Goal: Information Seeking & Learning: Learn about a topic

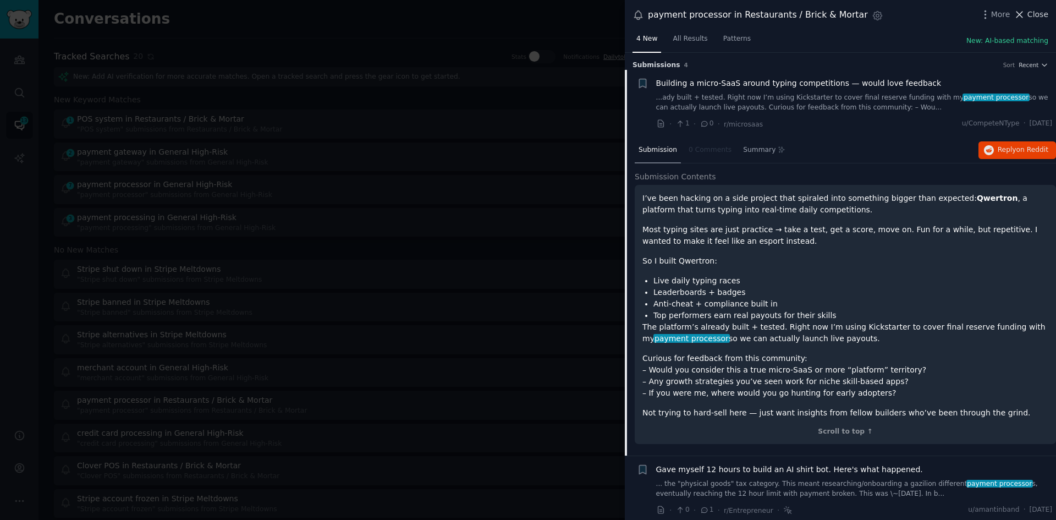
click at [1028, 15] on button "Close" at bounding box center [1030, 15] width 35 height 12
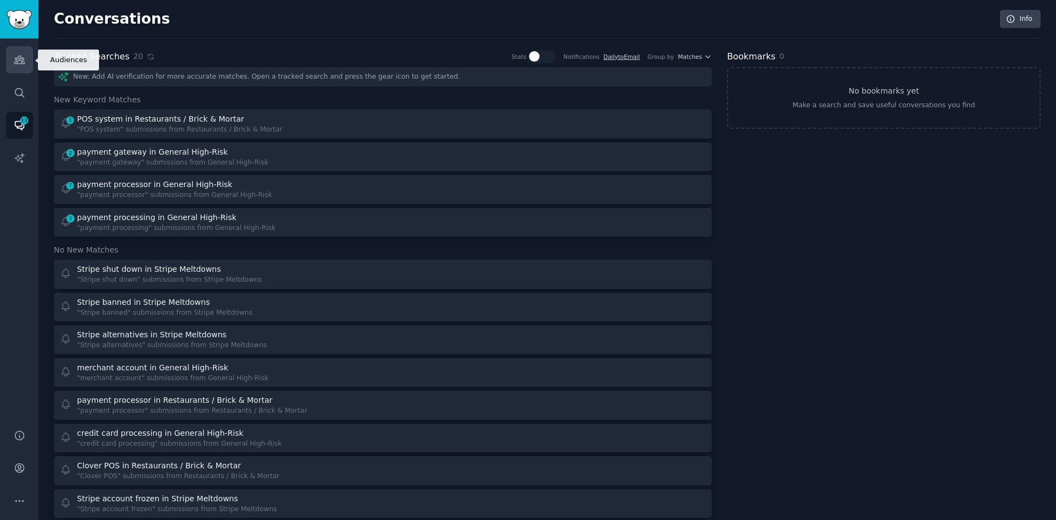
click at [18, 59] on icon "Sidebar" at bounding box center [20, 60] width 12 height 12
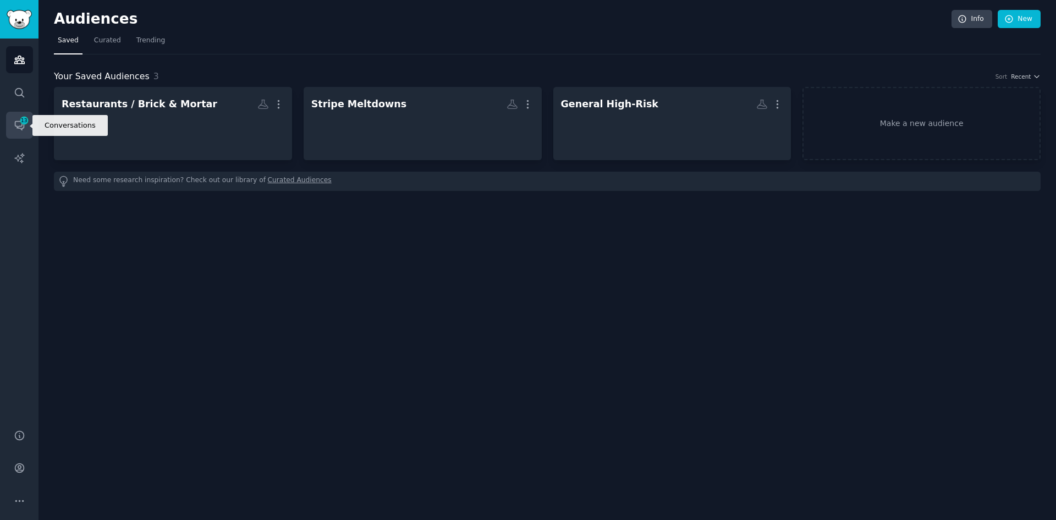
click at [21, 123] on span "13" at bounding box center [24, 121] width 10 height 8
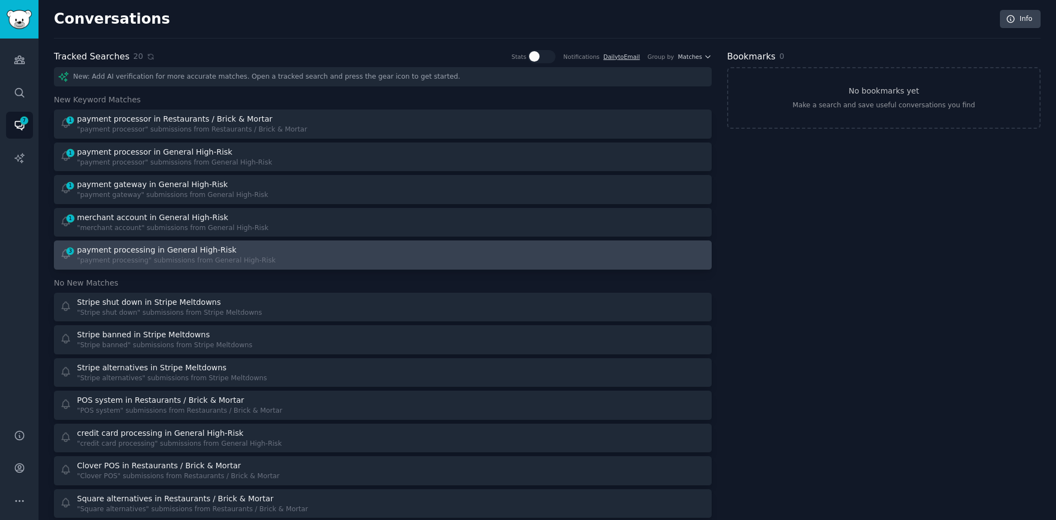
click at [169, 261] on div ""payment processing" submissions from General High-Risk" at bounding box center [176, 261] width 198 height 10
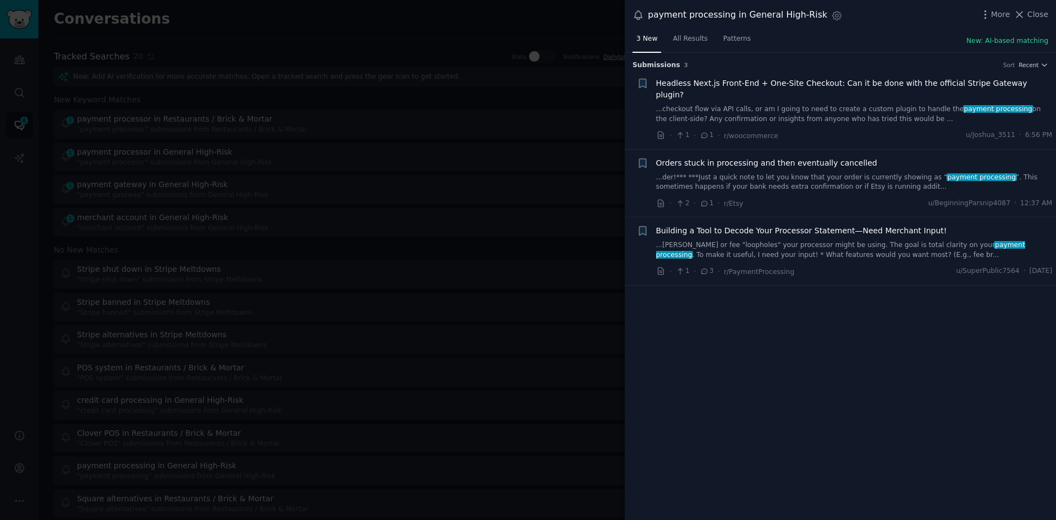
click at [816, 240] on link "...[PERSON_NAME] or fee "loopholes" your processor might be using. The goal is …" at bounding box center [854, 249] width 396 height 19
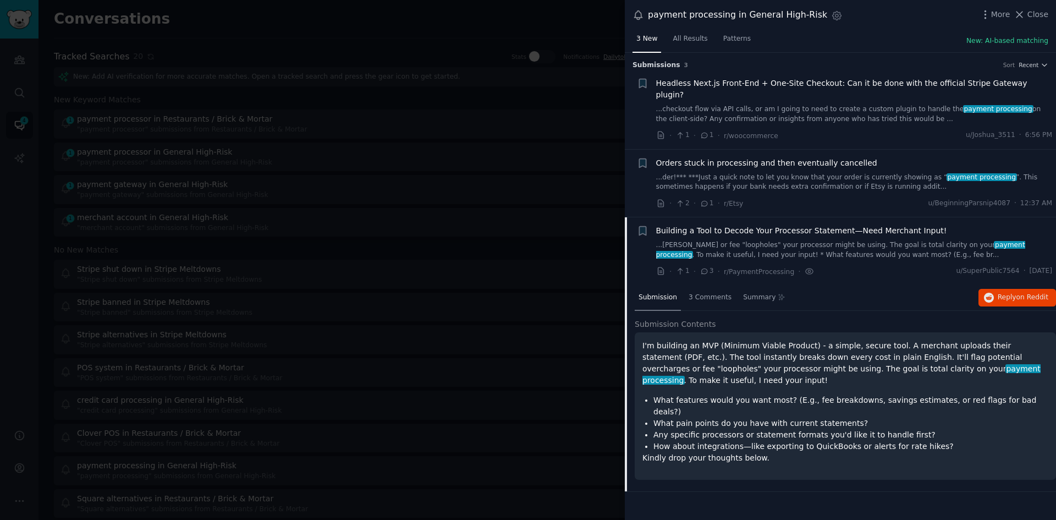
click at [891, 173] on link "...der!*** ***Just a quick note to let you know that your order is currently sh…" at bounding box center [854, 182] width 396 height 19
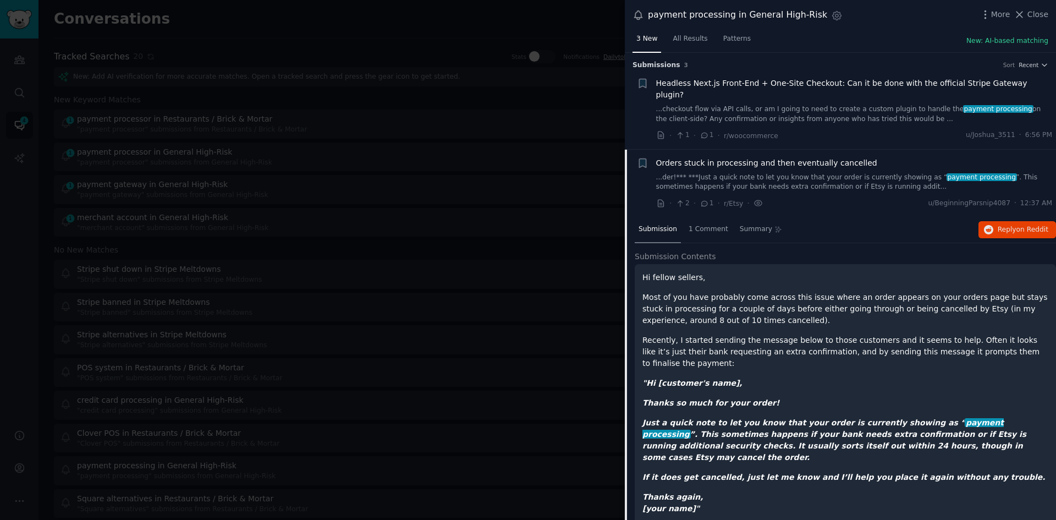
scroll to position [85, 0]
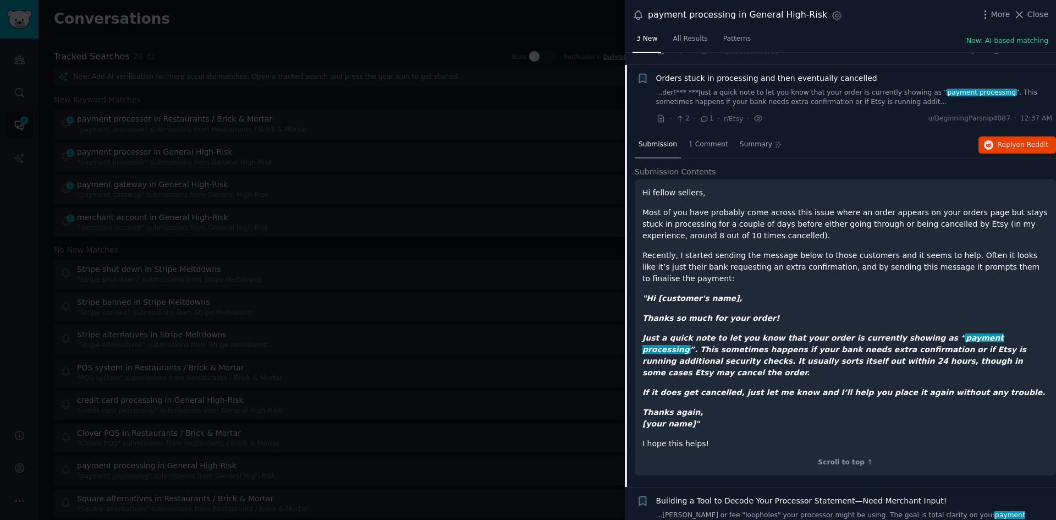
click at [812, 73] on span "Orders stuck in processing and then eventually cancelled" at bounding box center [766, 79] width 221 height 12
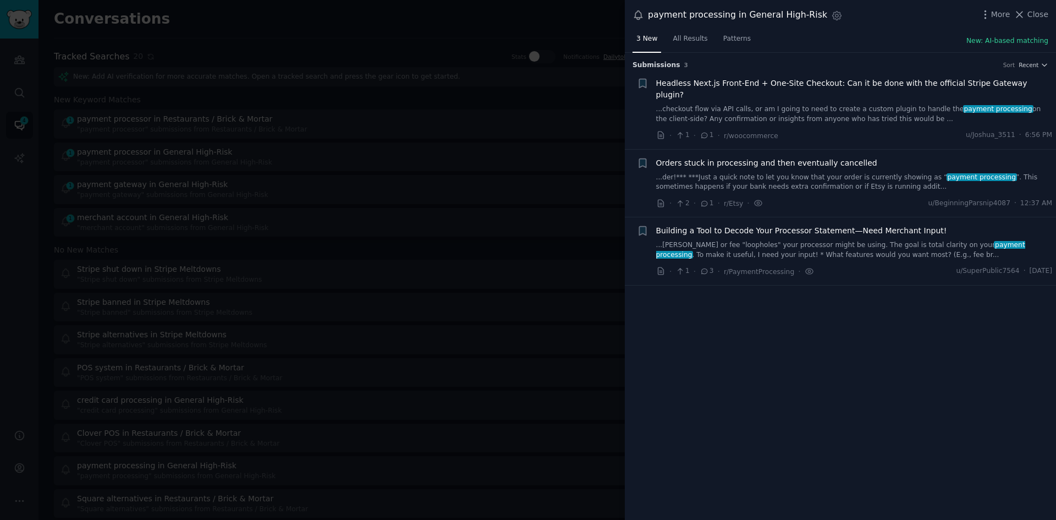
click at [812, 84] on span "Headless Next.js Front-End + One-Site Checkout: Can it be done with the officia…" at bounding box center [854, 89] width 396 height 23
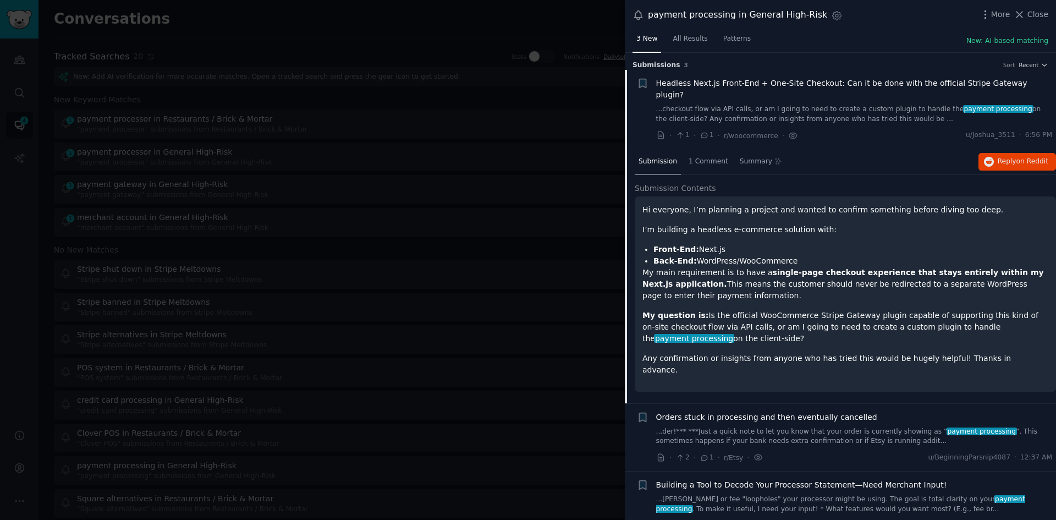
click at [808, 87] on span "Headless Next.js Front-End + One-Site Checkout: Can it be done with the officia…" at bounding box center [854, 89] width 396 height 23
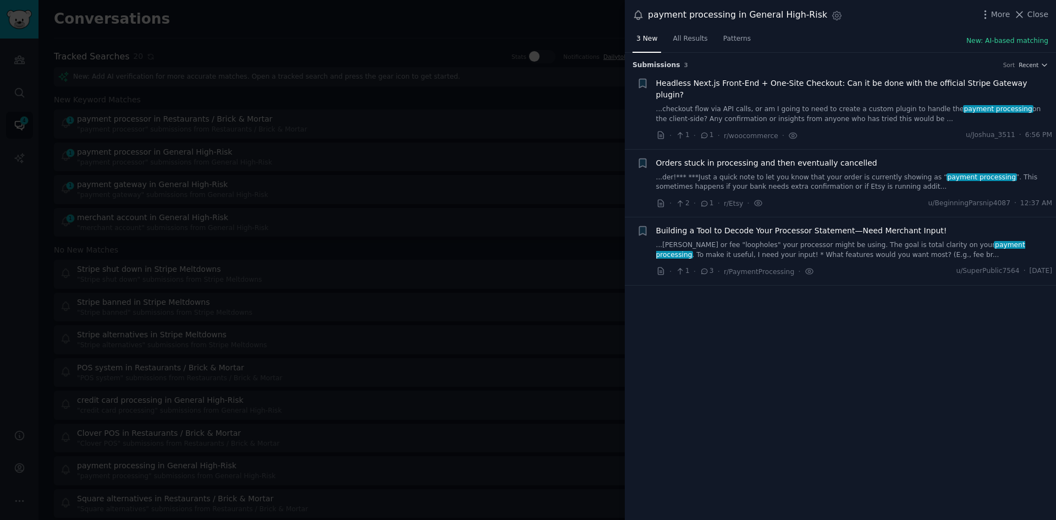
click at [794, 157] on span "Orders stuck in processing and then eventually cancelled" at bounding box center [766, 163] width 221 height 12
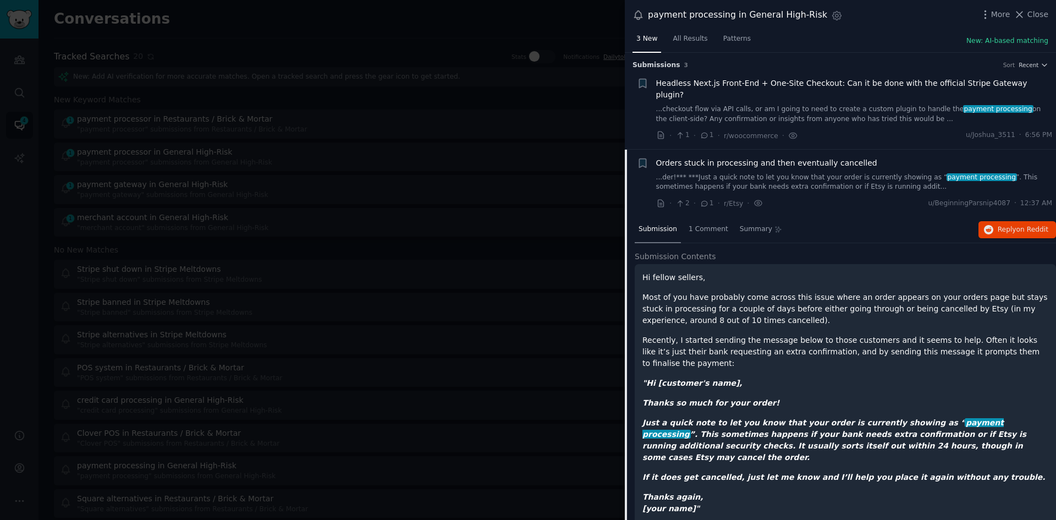
scroll to position [85, 0]
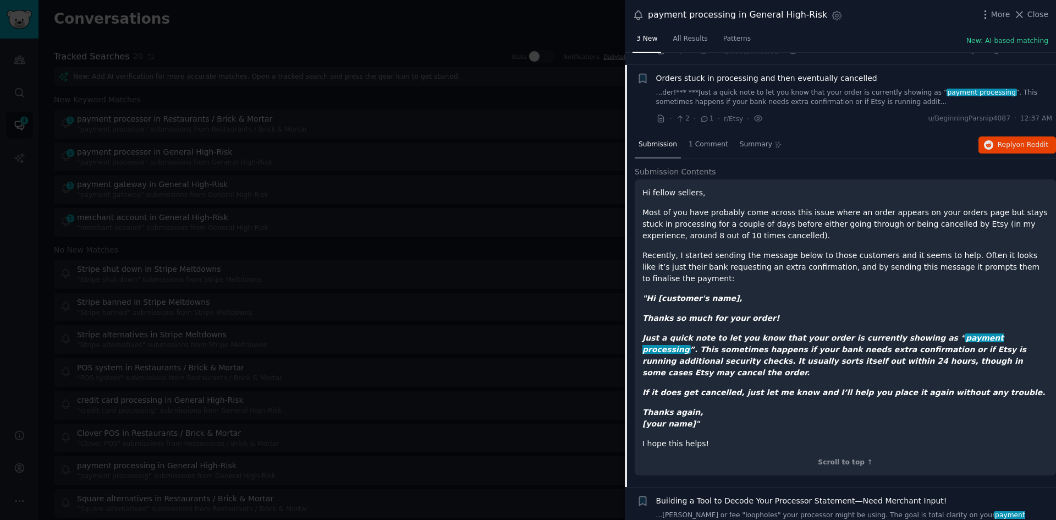
click at [800, 73] on span "Orders stuck in processing and then eventually cancelled" at bounding box center [766, 79] width 221 height 12
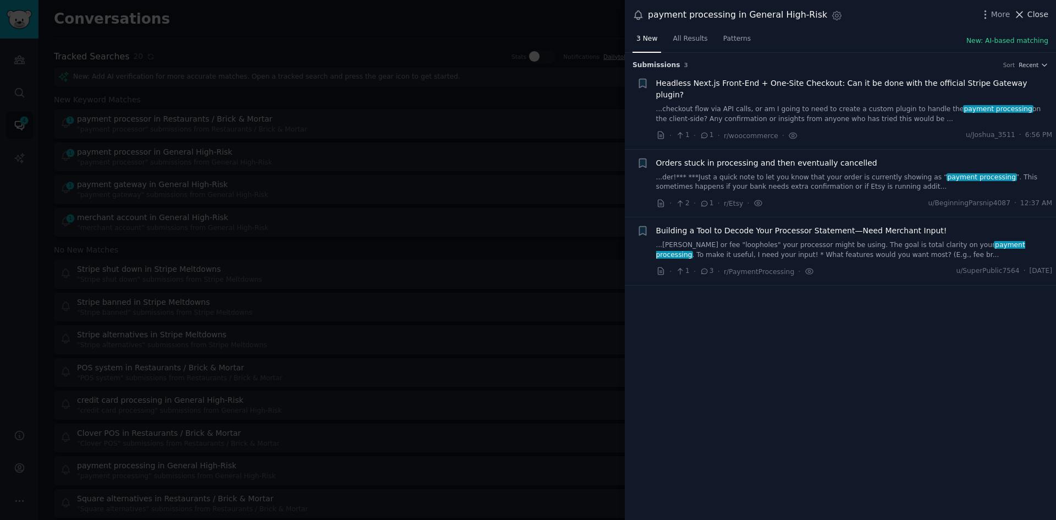
click at [1036, 12] on span "Close" at bounding box center [1037, 15] width 21 height 12
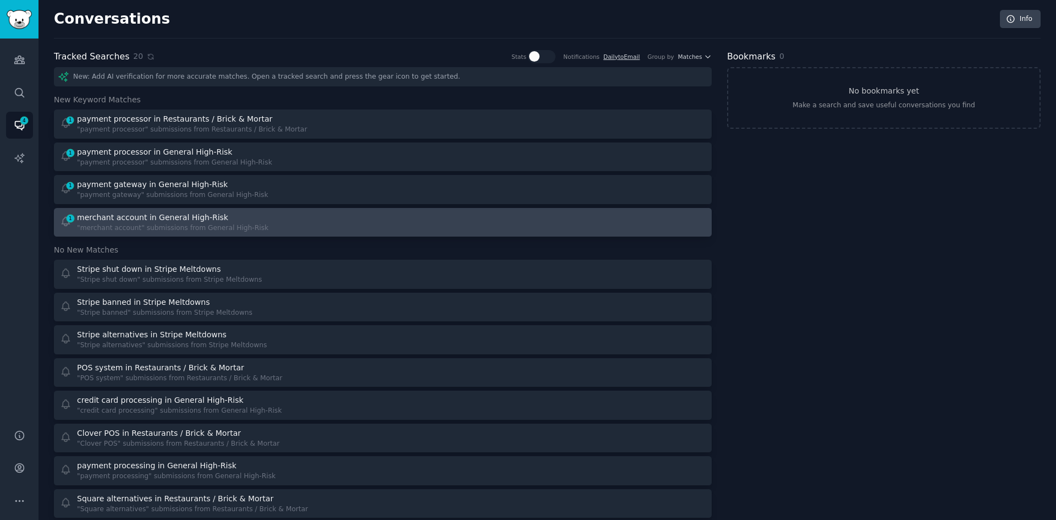
click at [231, 217] on div "merchant account in General High-Risk" at bounding box center [172, 218] width 191 height 12
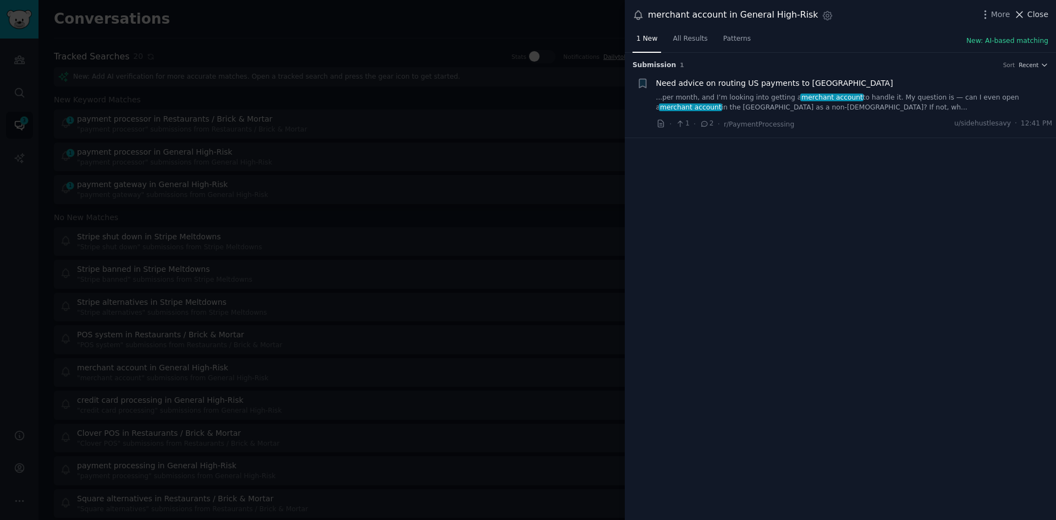
click at [1042, 12] on span "Close" at bounding box center [1037, 15] width 21 height 12
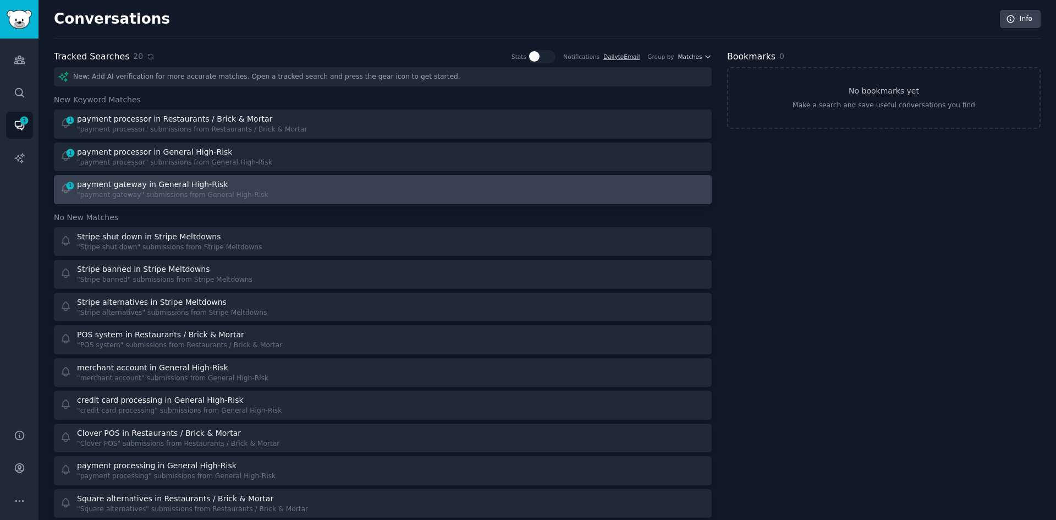
click at [542, 191] on div at bounding box center [548, 189] width 316 height 21
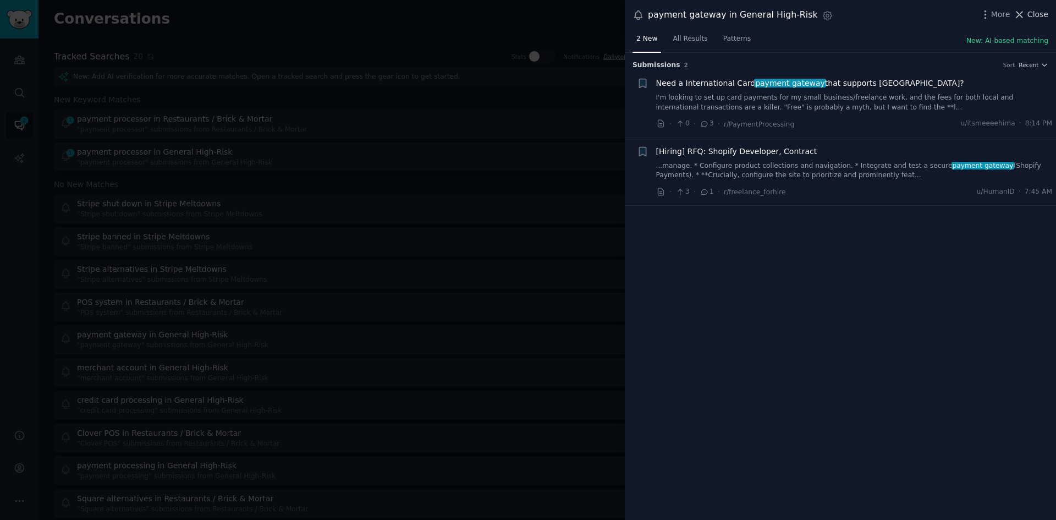
click at [1037, 13] on span "Close" at bounding box center [1037, 15] width 21 height 12
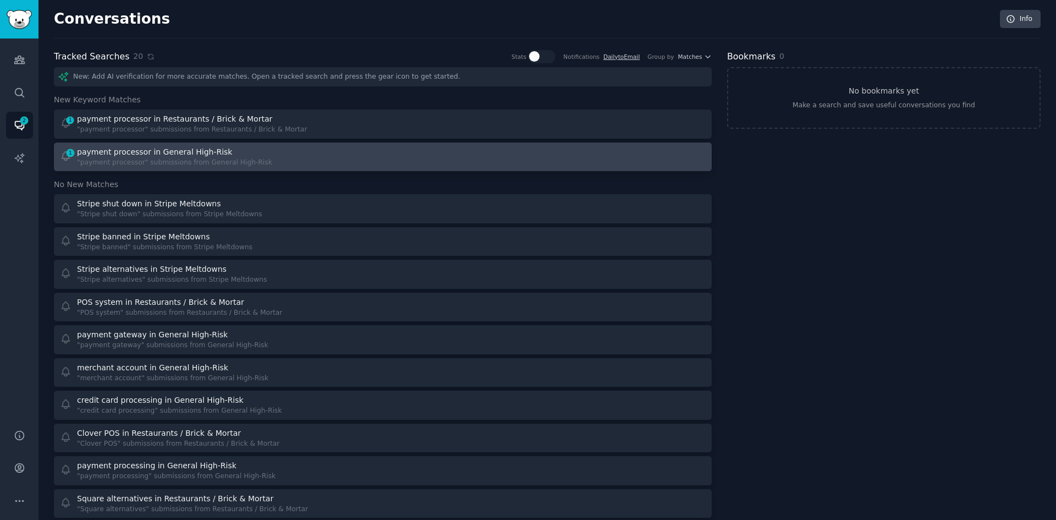
click at [495, 143] on link "1 payment processor in General High-Risk "payment processor" submissions from G…" at bounding box center [382, 156] width 657 height 29
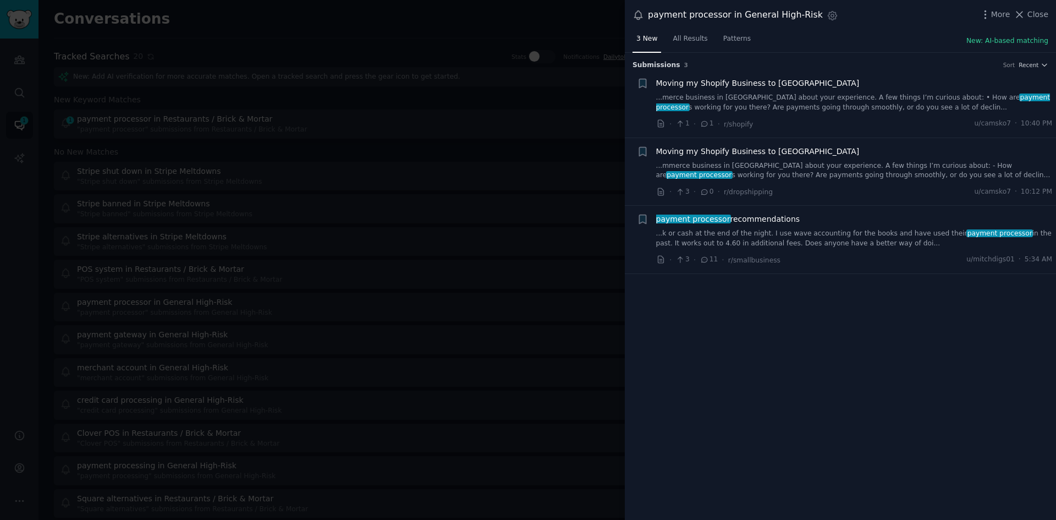
click at [787, 234] on link "...k or cash at the end of the night. I use wave accounting for the books and h…" at bounding box center [854, 238] width 396 height 19
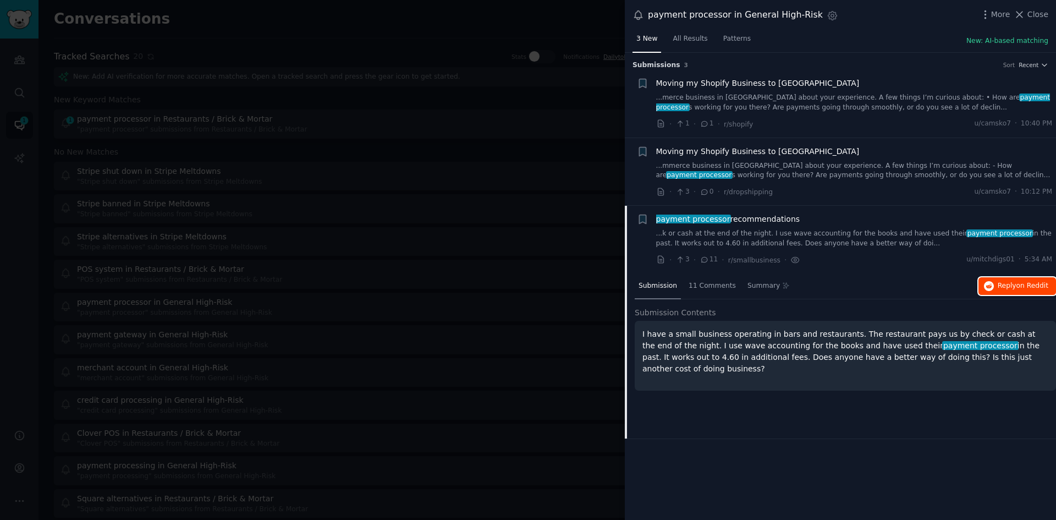
click at [1028, 286] on span "on Reddit" at bounding box center [1032, 285] width 32 height 8
click at [836, 228] on div "payment processor recommendations ...k or cash at the end of the night. I use w…" at bounding box center [854, 230] width 396 height 35
click at [1043, 17] on span "Close" at bounding box center [1037, 15] width 21 height 12
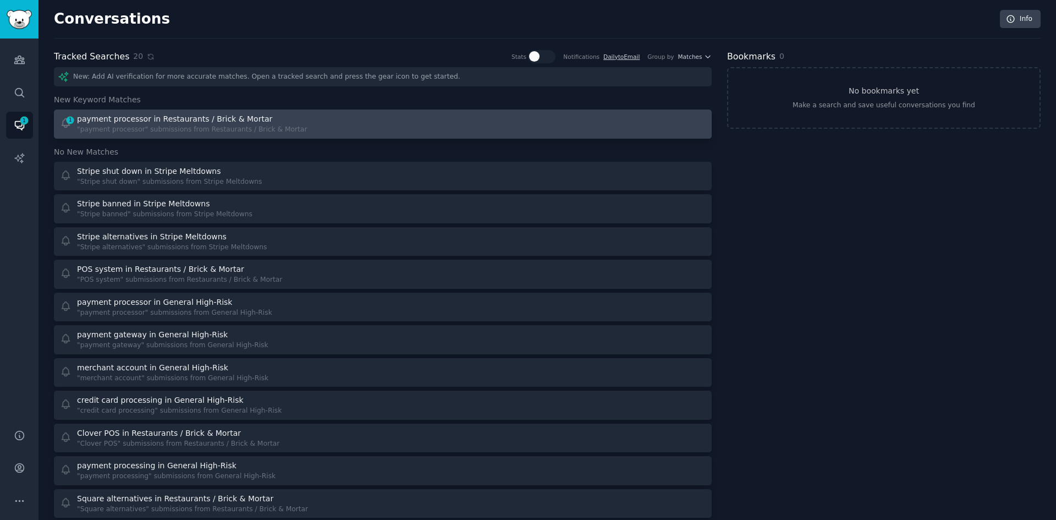
click at [482, 126] on div at bounding box center [548, 123] width 316 height 21
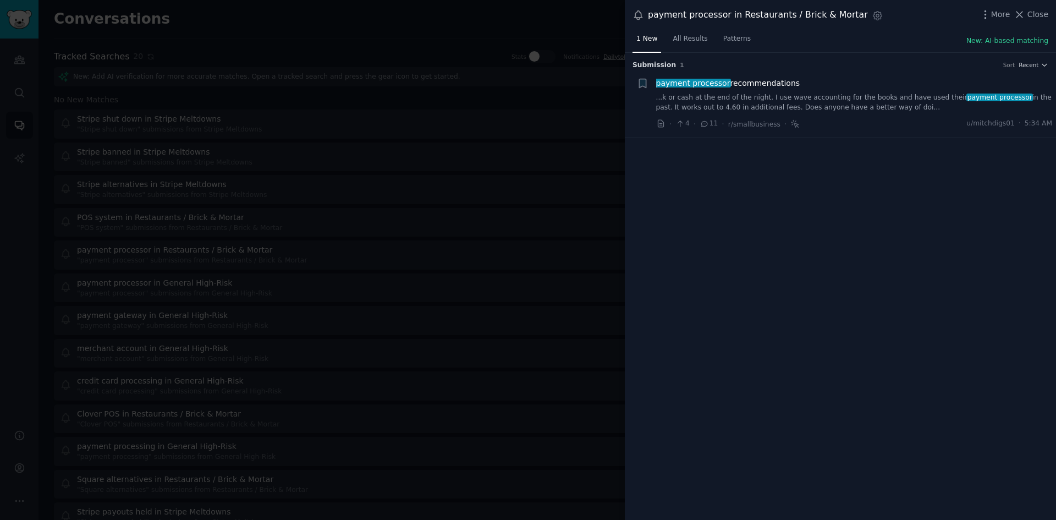
click at [837, 106] on link "...k or cash at the end of the night. I use wave accounting for the books and h…" at bounding box center [854, 102] width 396 height 19
